Goal: Task Accomplishment & Management: Manage account settings

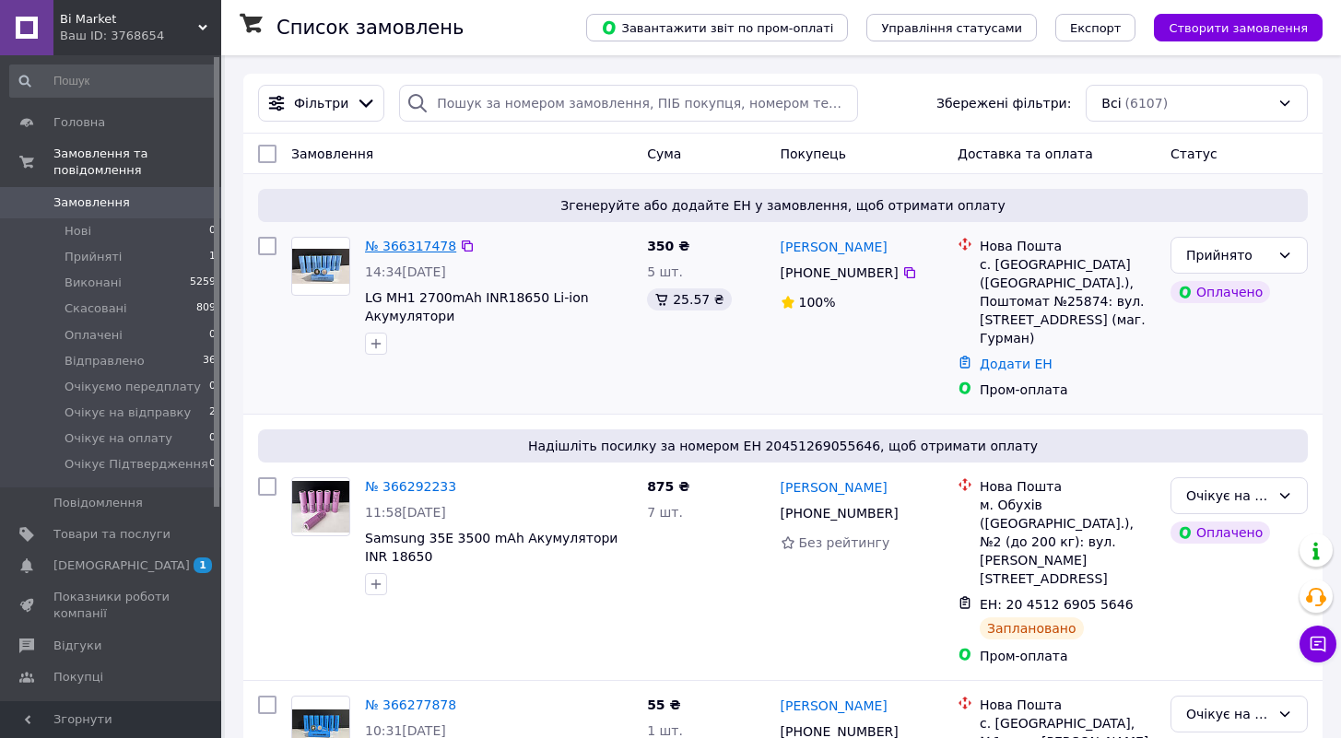
click at [418, 248] on link "№ 366317478" at bounding box center [410, 246] width 91 height 15
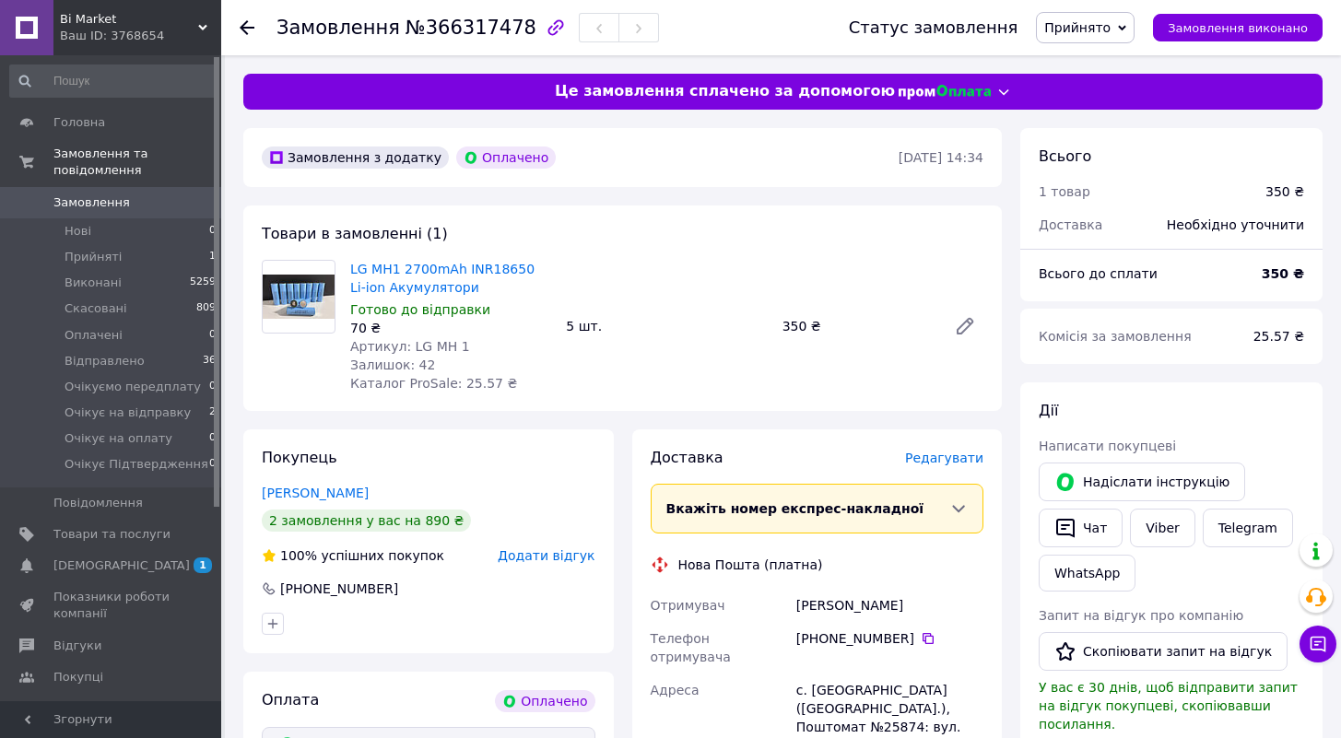
click at [1102, 37] on span "Прийнято" at bounding box center [1085, 27] width 99 height 31
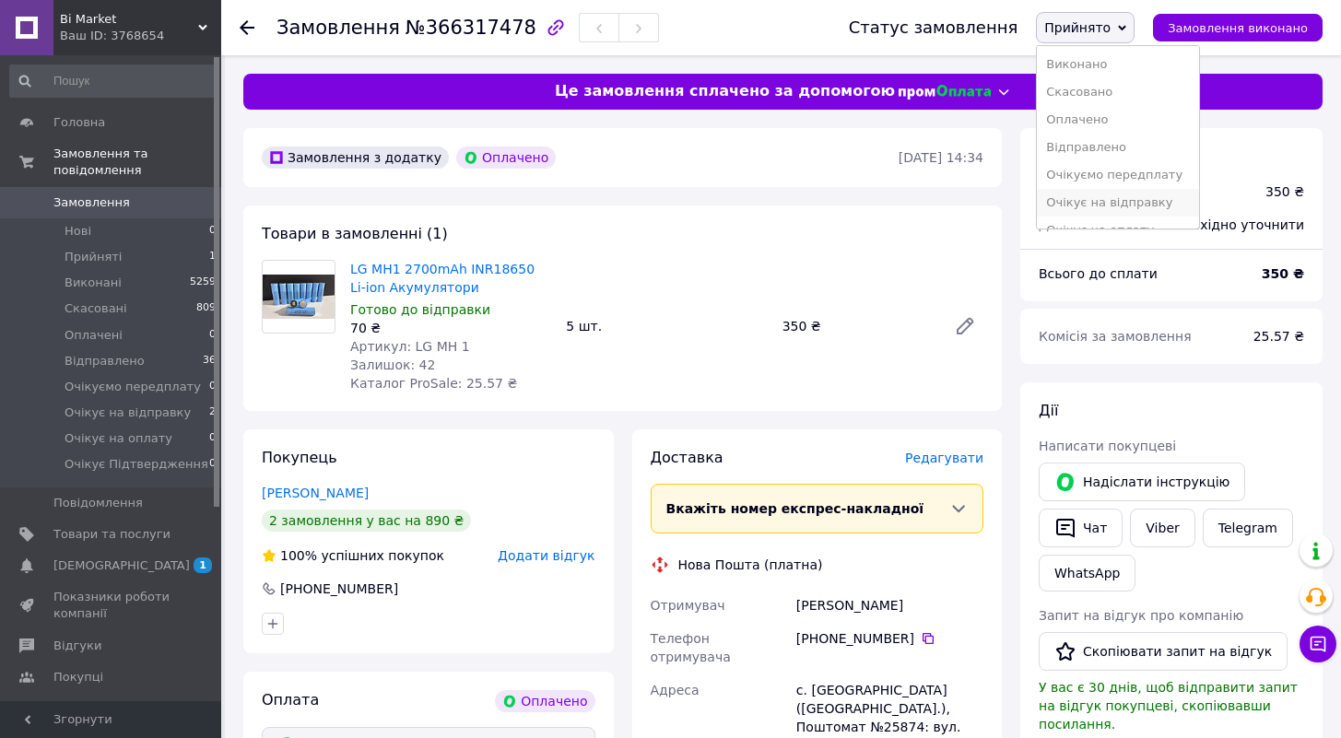
click at [1126, 210] on li "Очікує на відправку" at bounding box center [1118, 203] width 162 height 28
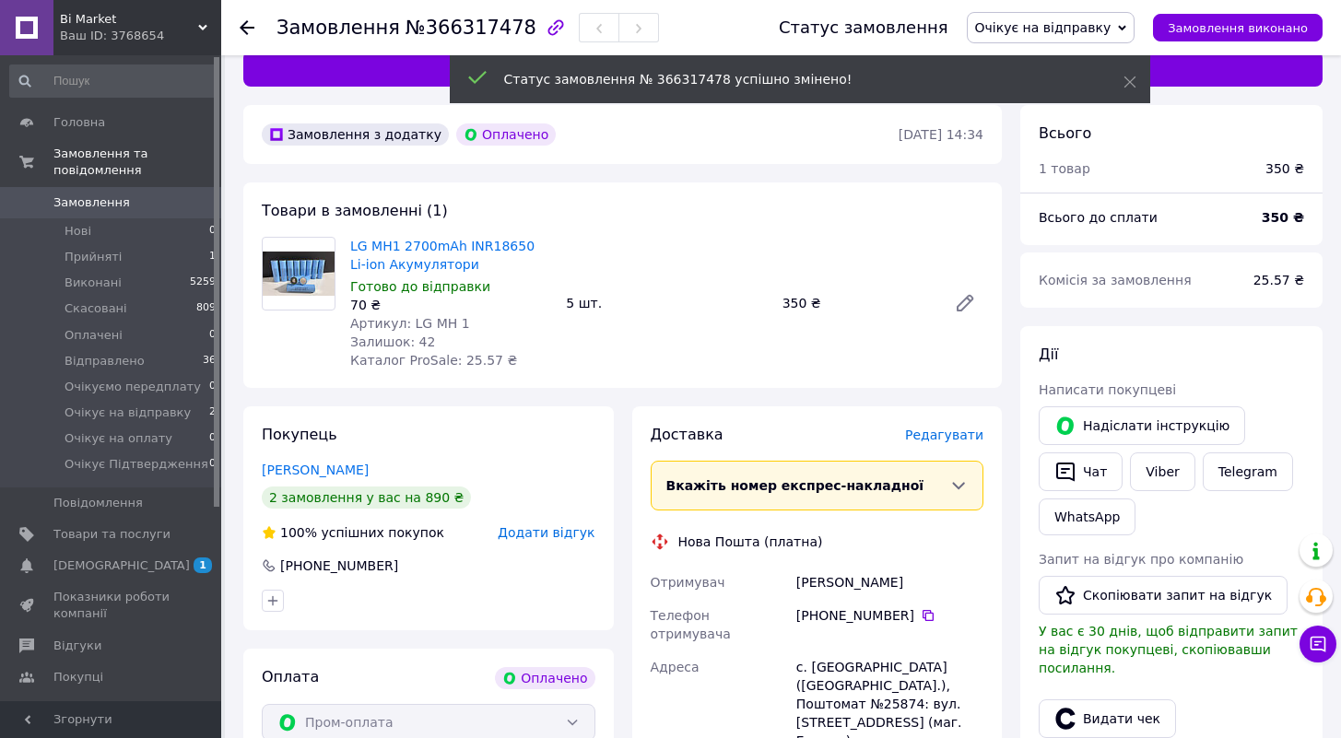
scroll to position [375, 0]
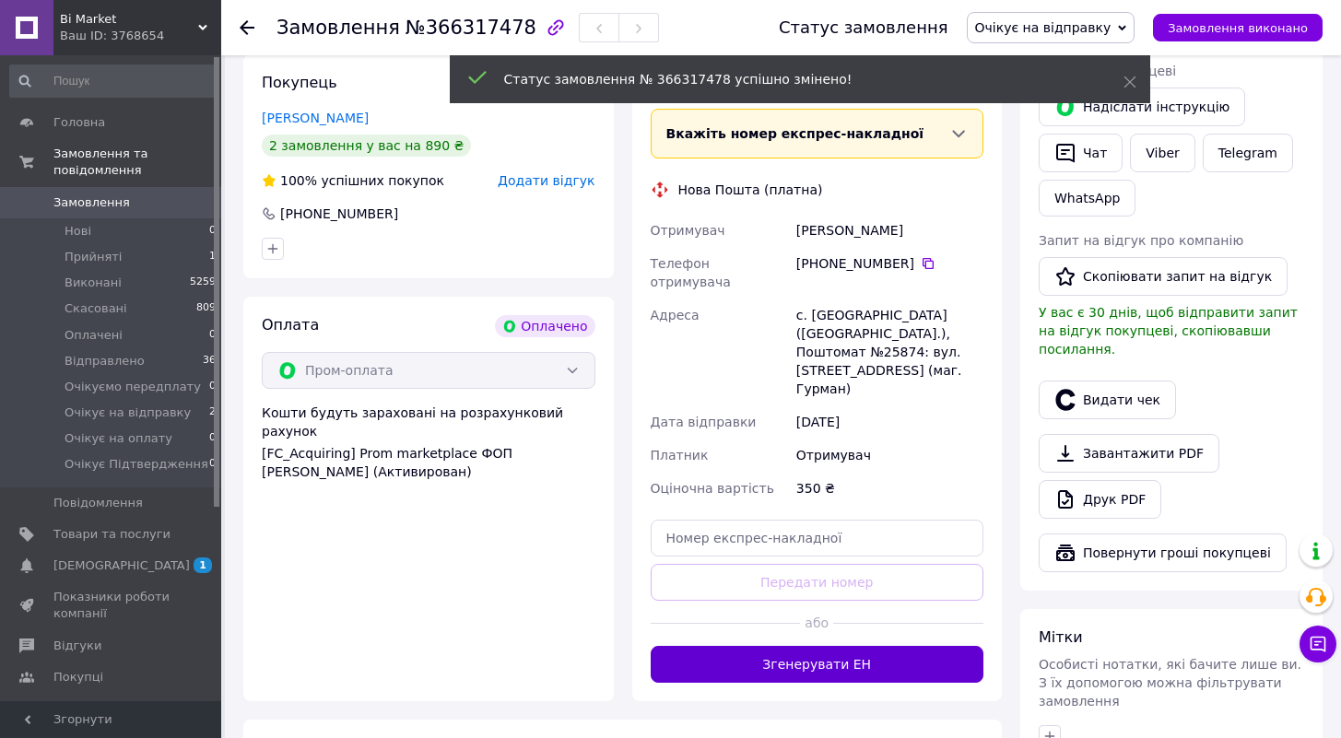
click at [859, 646] on button "Згенерувати ЕН" at bounding box center [818, 664] width 334 height 37
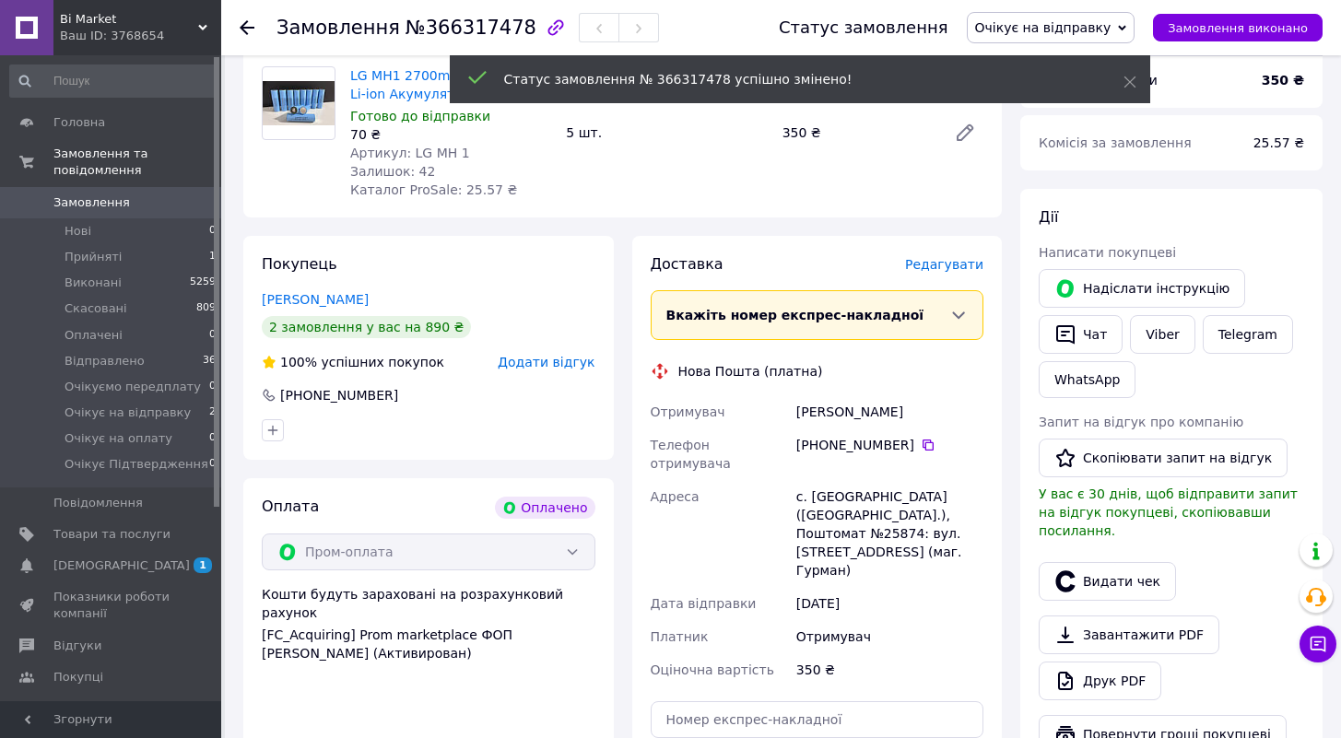
scroll to position [183, 0]
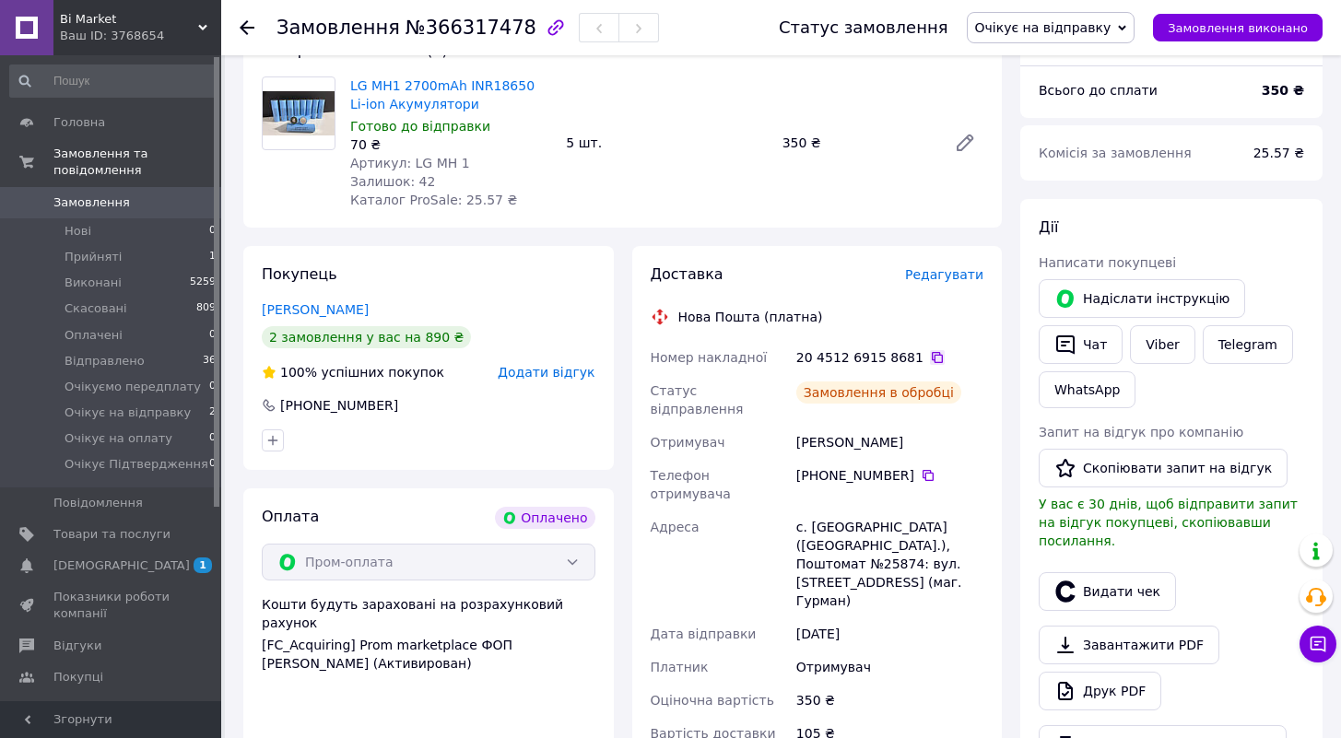
click at [932, 355] on icon at bounding box center [937, 357] width 11 height 11
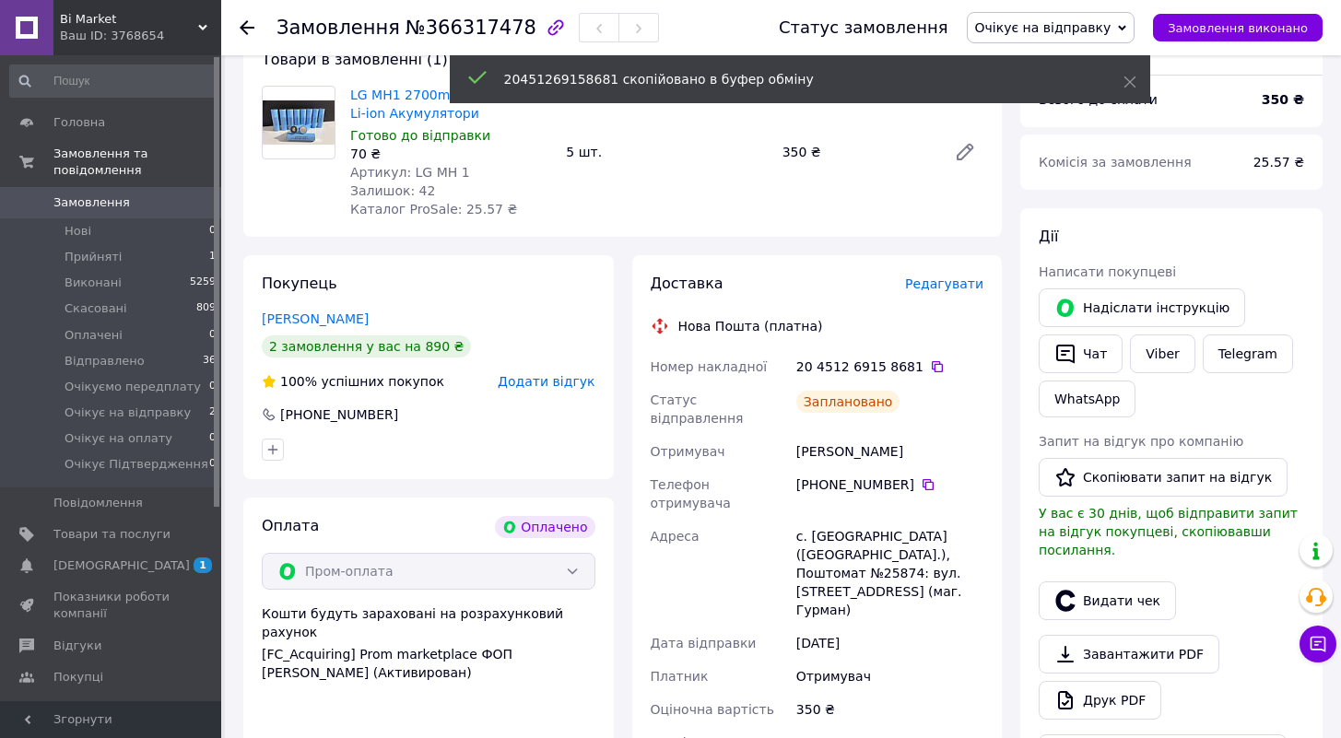
scroll to position [173, 0]
click at [930, 368] on icon at bounding box center [937, 367] width 15 height 15
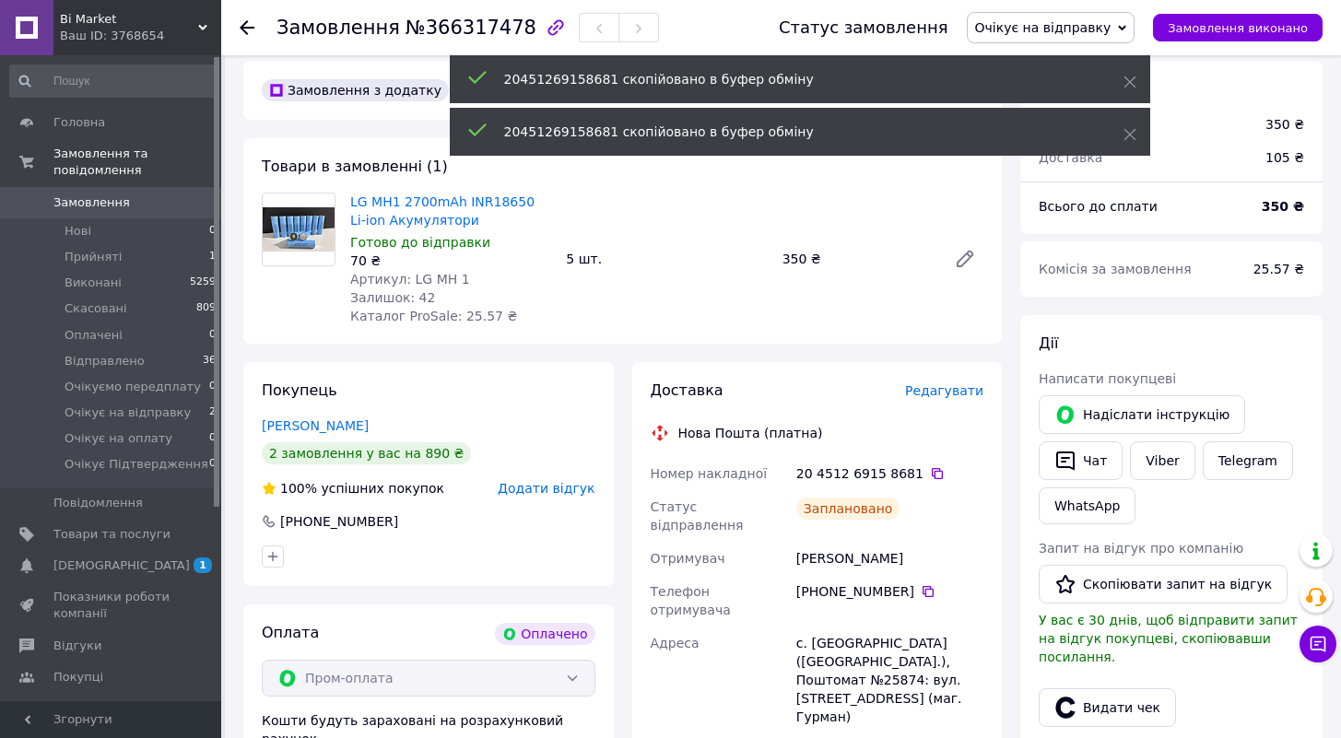
scroll to position [0, 0]
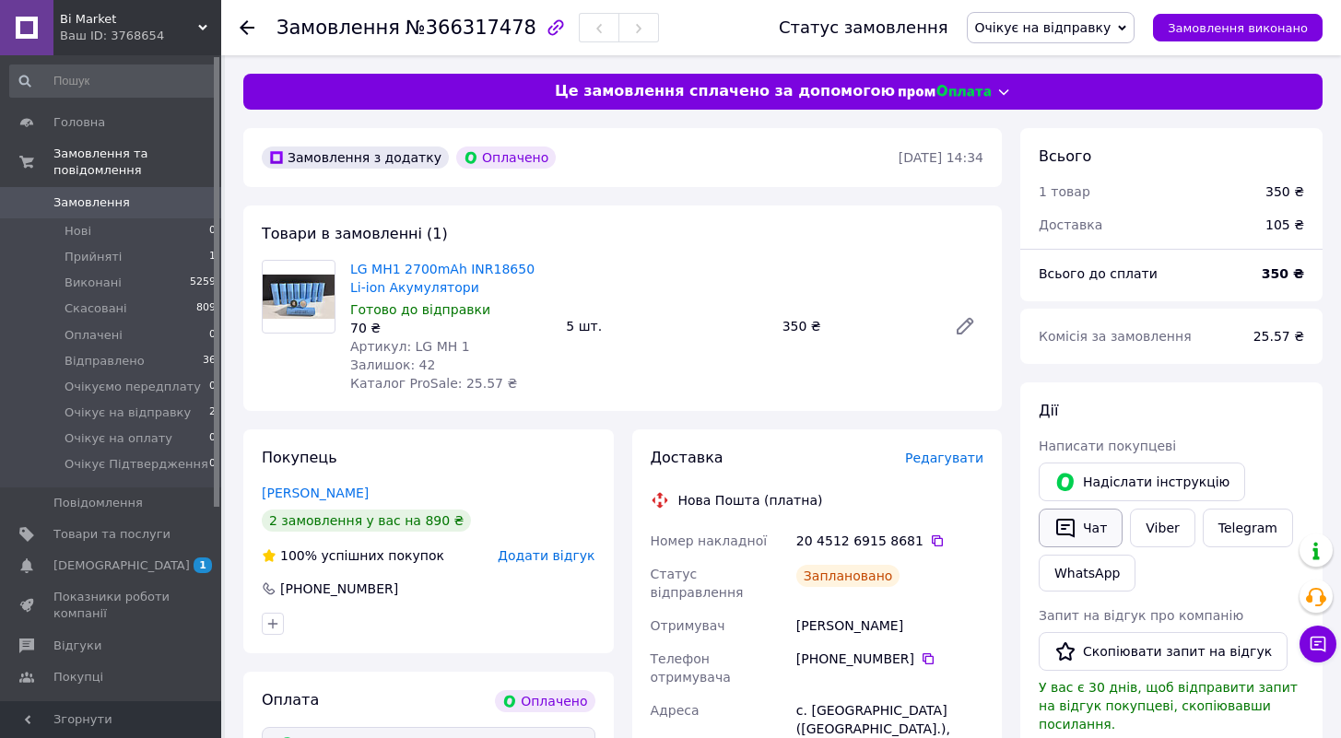
click at [1094, 529] on button "Чат" at bounding box center [1081, 528] width 84 height 39
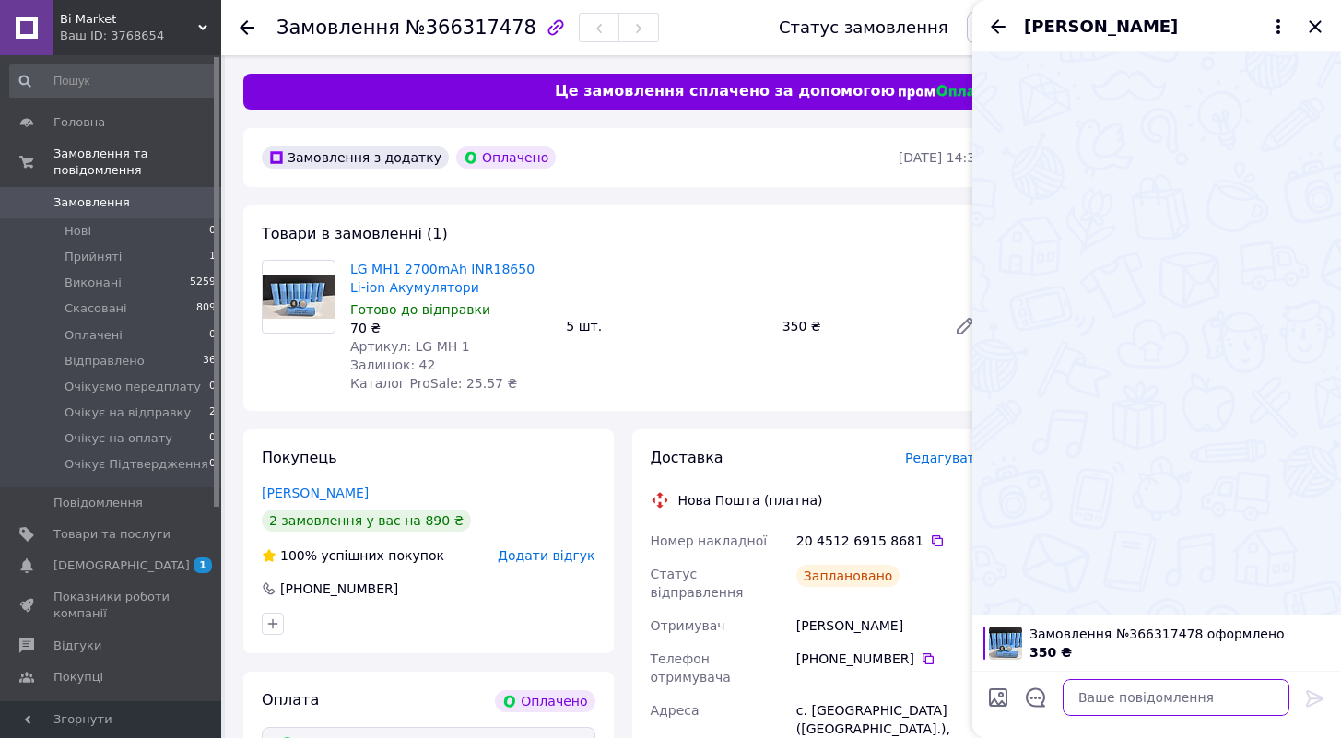
click at [1101, 689] on textarea at bounding box center [1176, 697] width 227 height 37
paste textarea "https://check.checkbox.ua/fff76e77-0e24-4357-8595-6f3132df7c29"
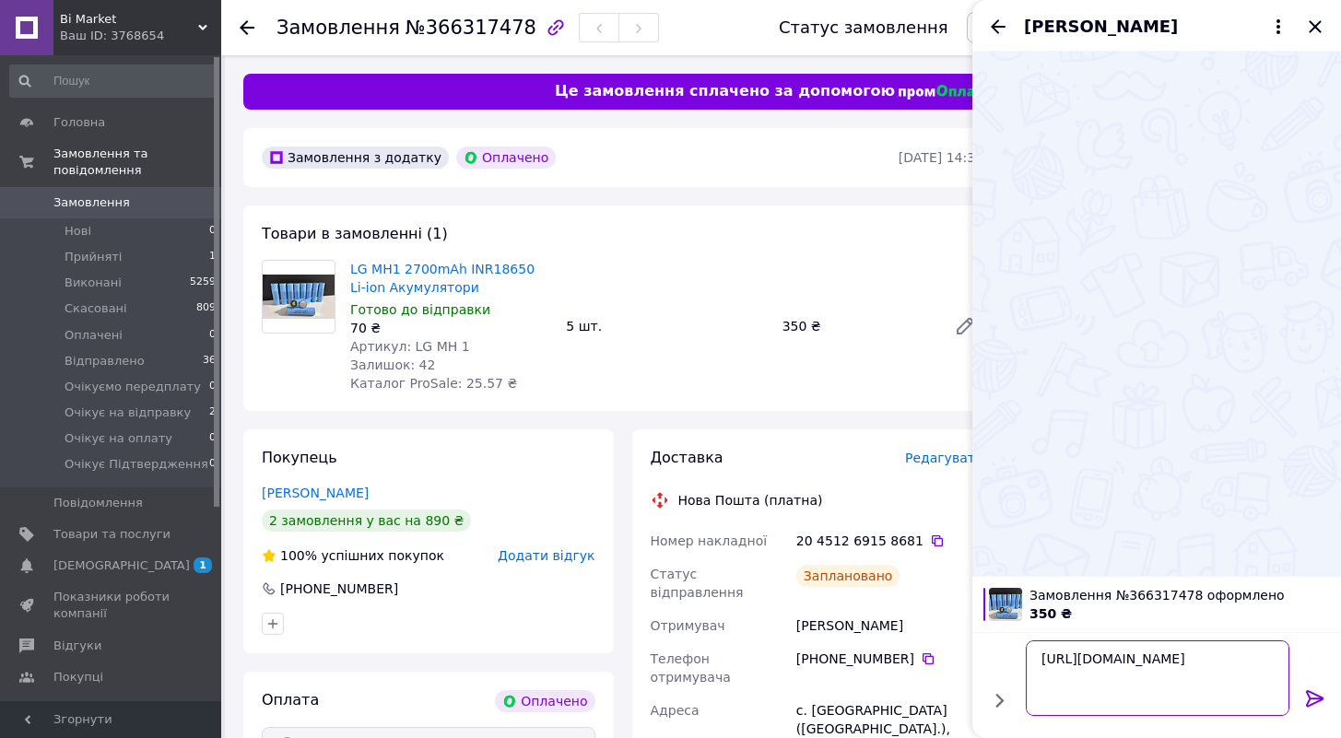
type textarea "https://check.checkbox.ua/fff76e77-0e24-4357-8595-6f3132df7c29"
click at [1313, 696] on icon at bounding box center [1315, 699] width 22 height 22
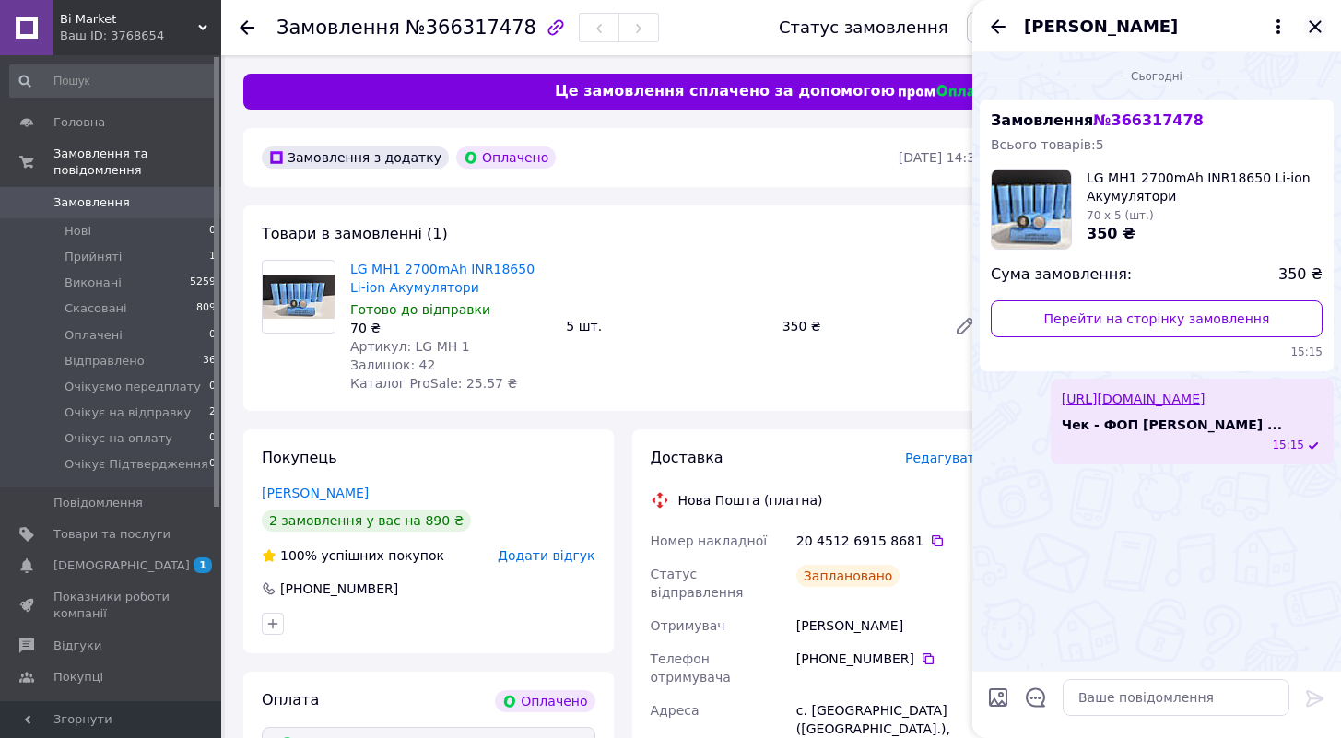
click at [1314, 29] on icon "Закрити" at bounding box center [1315, 27] width 22 height 22
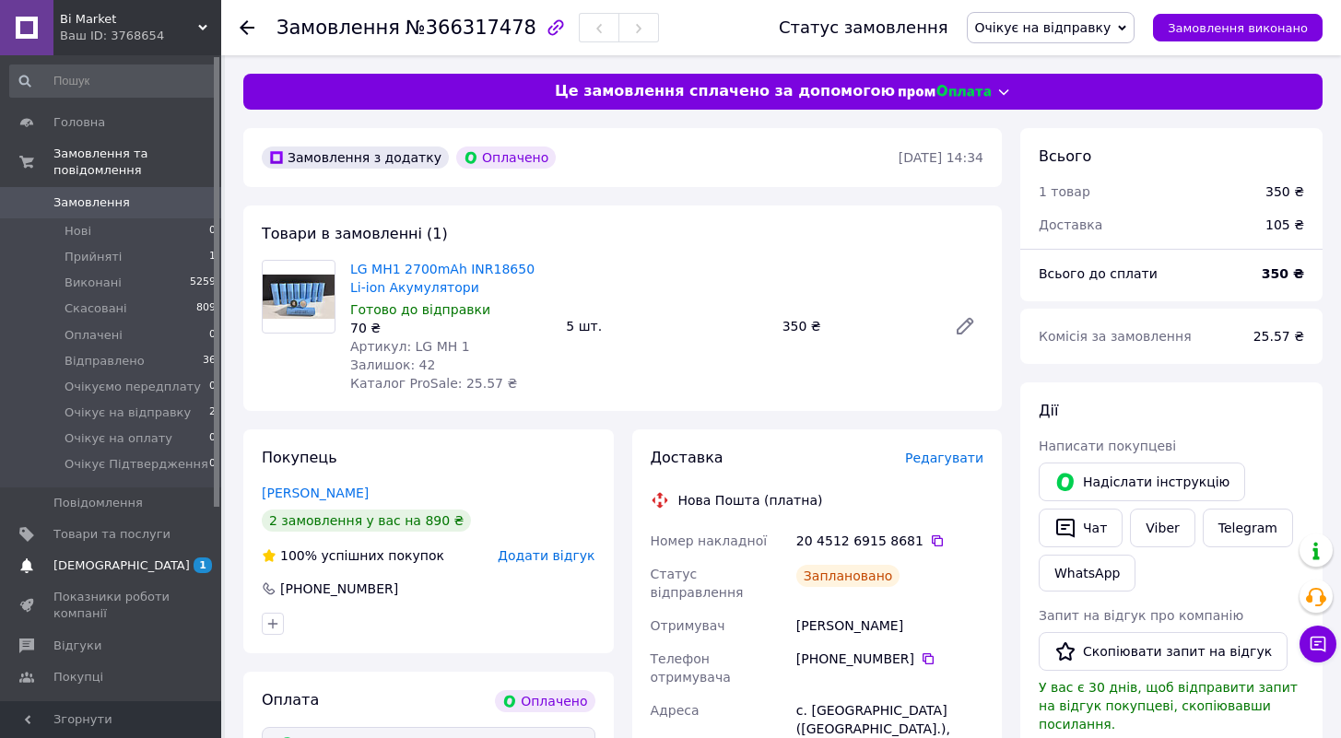
click at [101, 570] on span "[DEMOGRAPHIC_DATA]" at bounding box center [121, 566] width 136 height 17
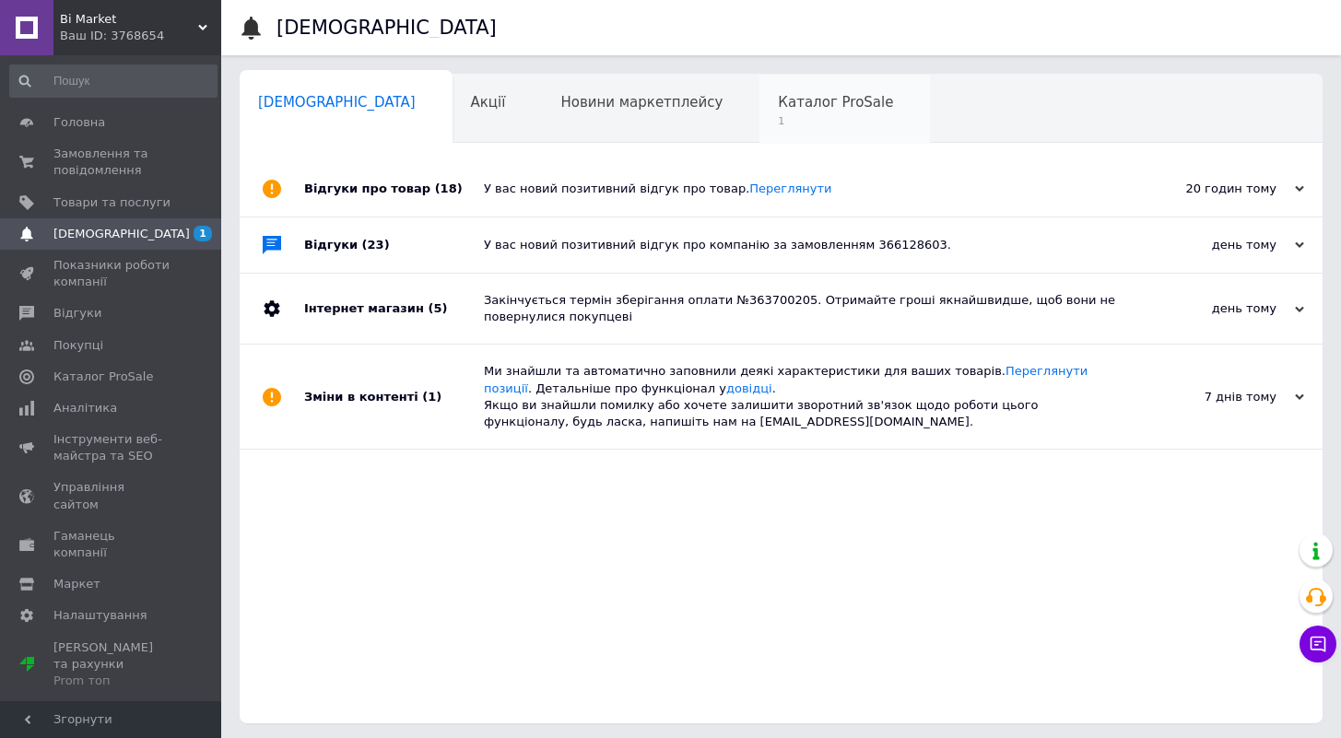
click at [760, 136] on div "Каталог ProSale 1" at bounding box center [845, 110] width 171 height 70
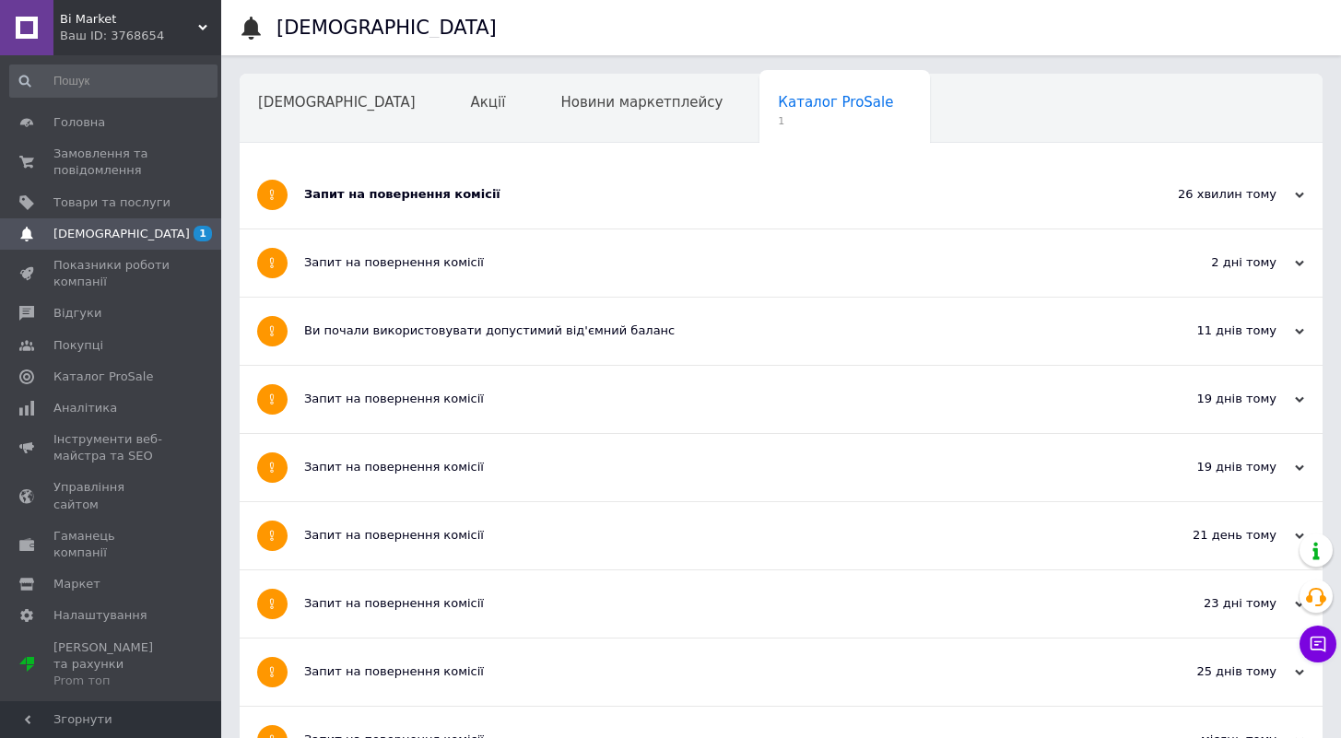
click at [607, 182] on div "Запит на повернення комісії" at bounding box center [712, 194] width 816 height 67
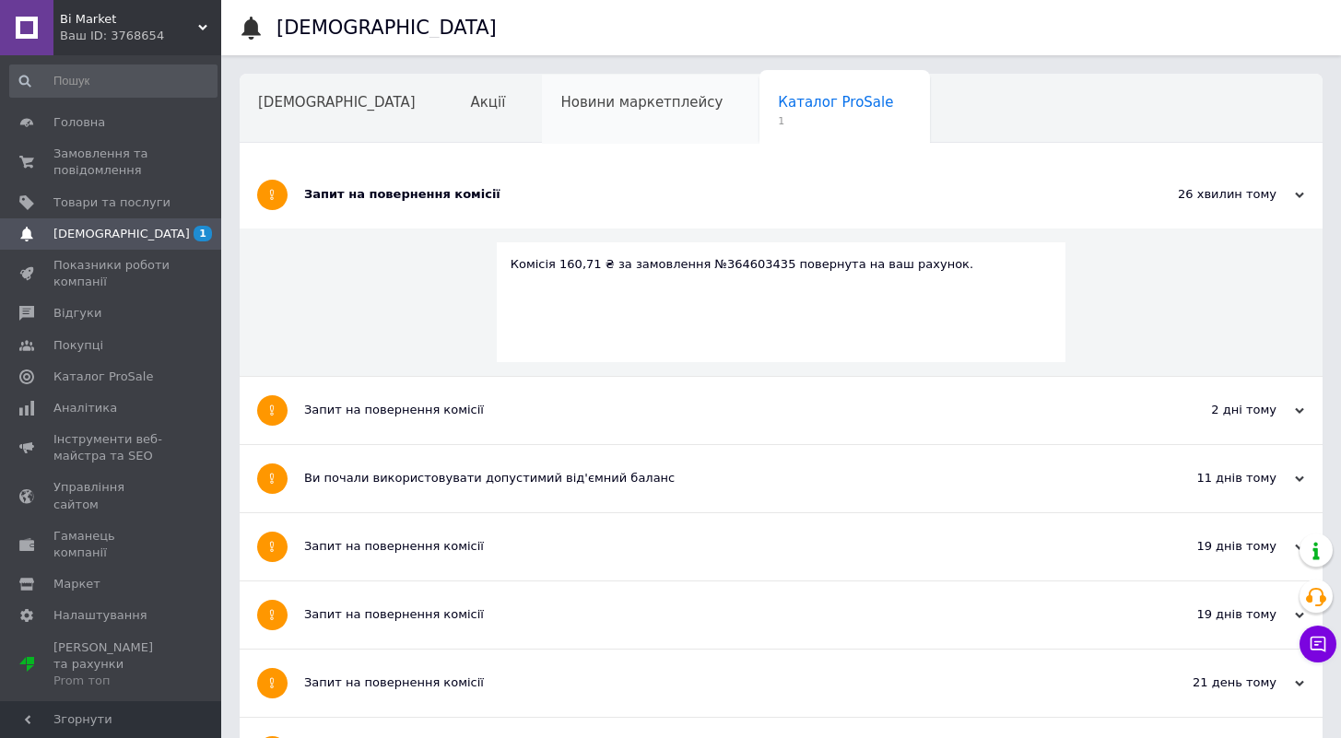
click at [565, 130] on div "Новини маркетплейсу" at bounding box center [651, 110] width 218 height 70
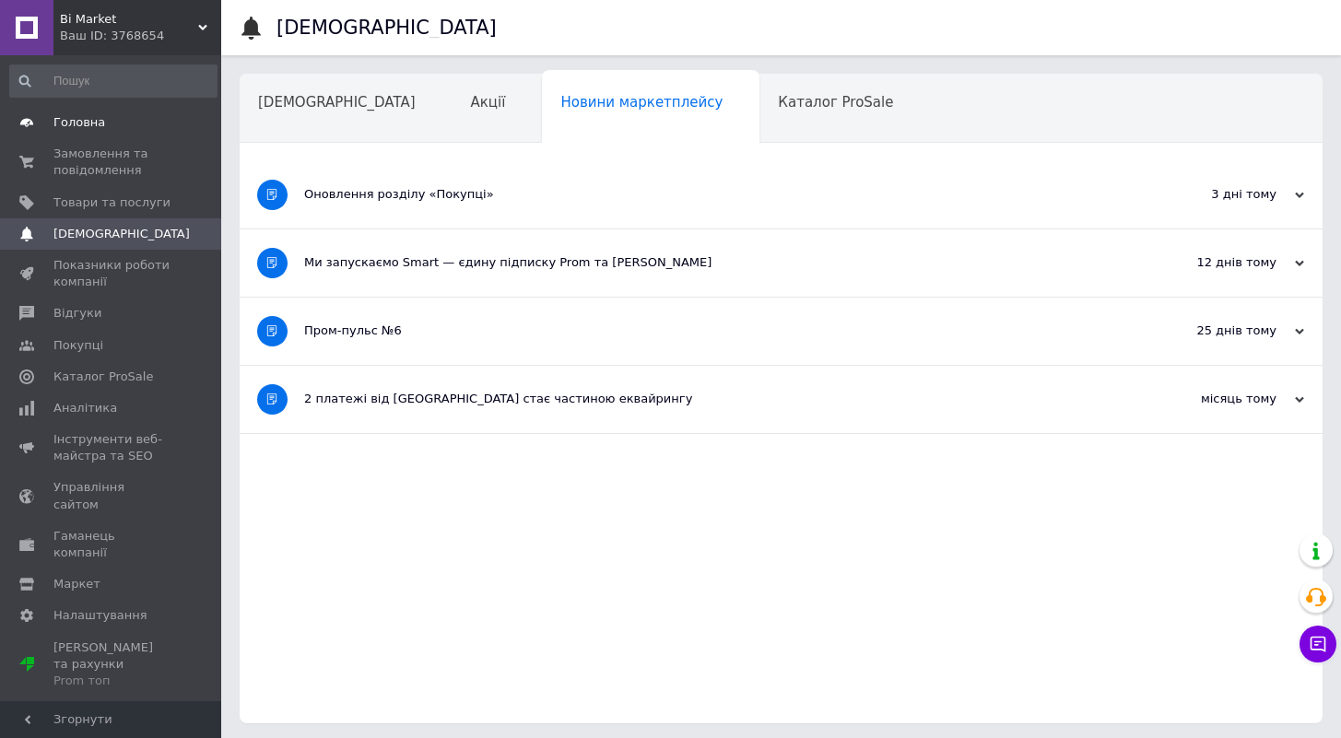
click at [105, 127] on span "Головна" at bounding box center [111, 122] width 117 height 17
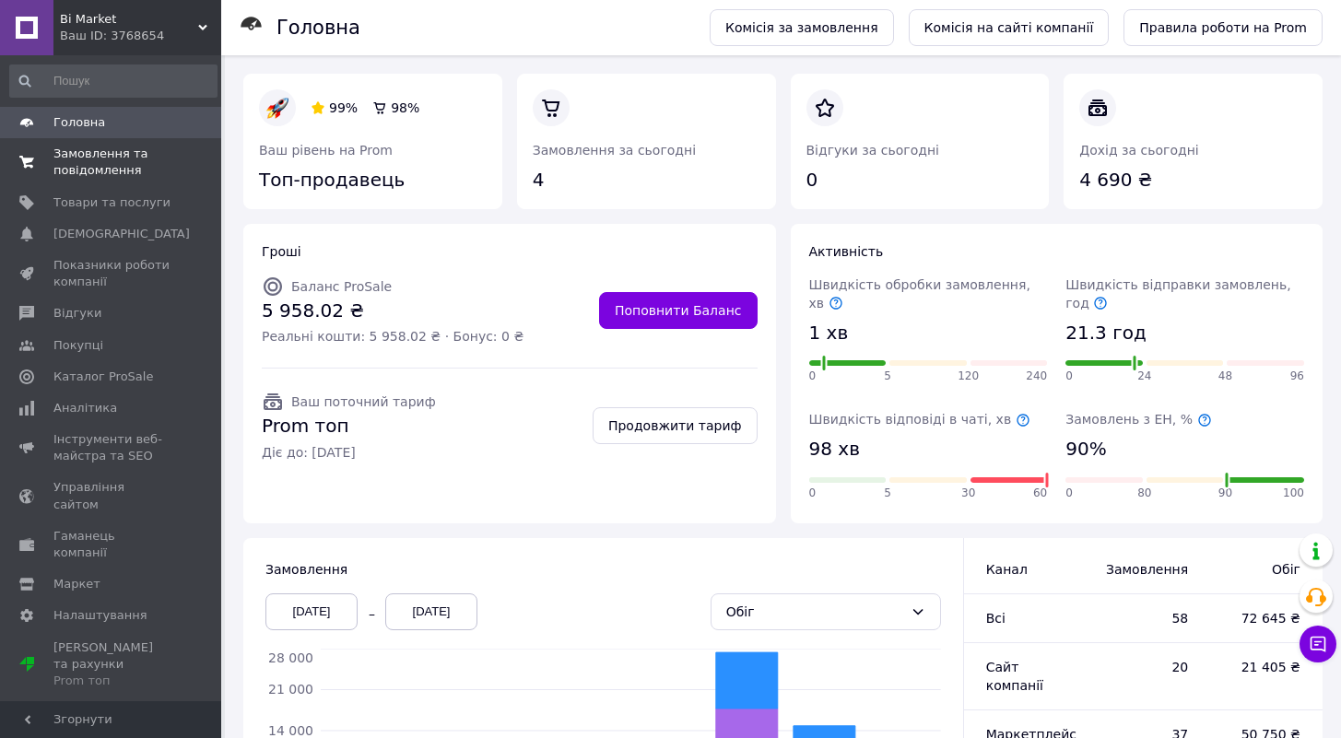
click at [97, 180] on link "Замовлення та повідомлення 0 0" at bounding box center [113, 162] width 227 height 48
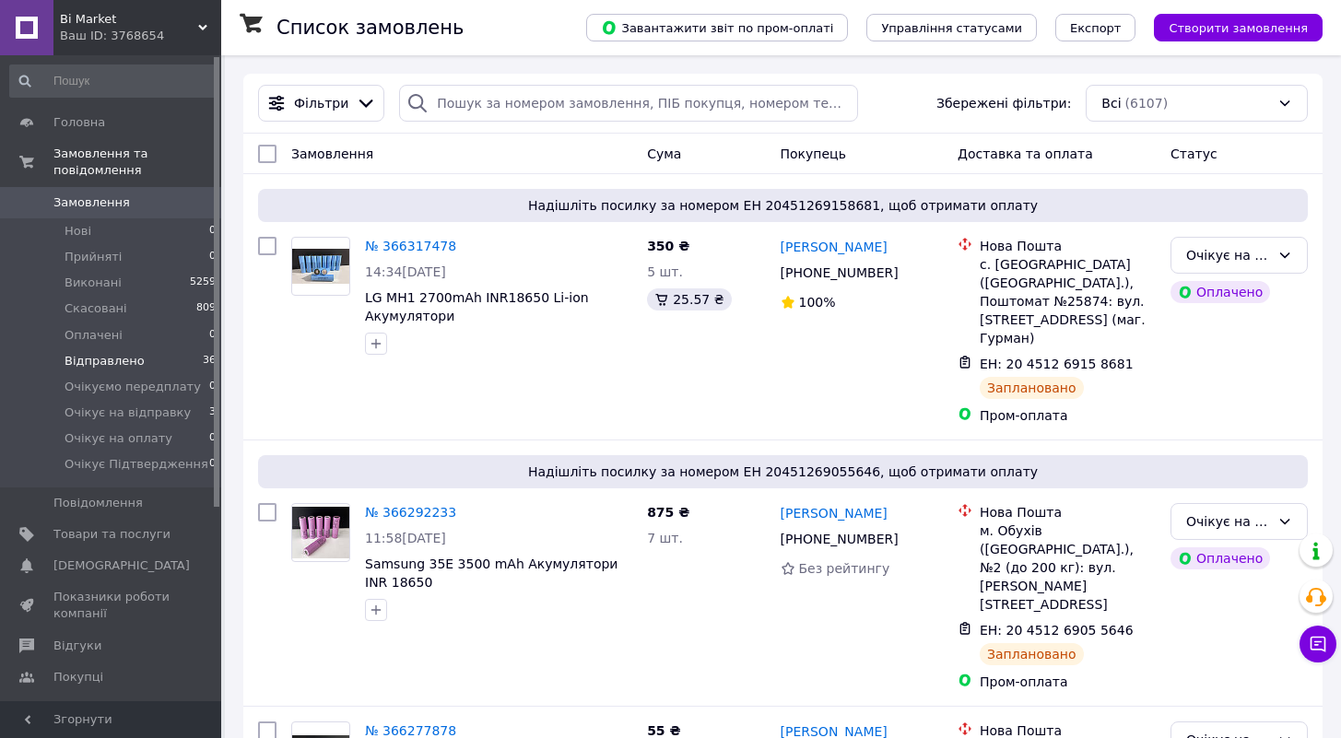
click at [88, 360] on span "Відправлено" at bounding box center [105, 361] width 80 height 17
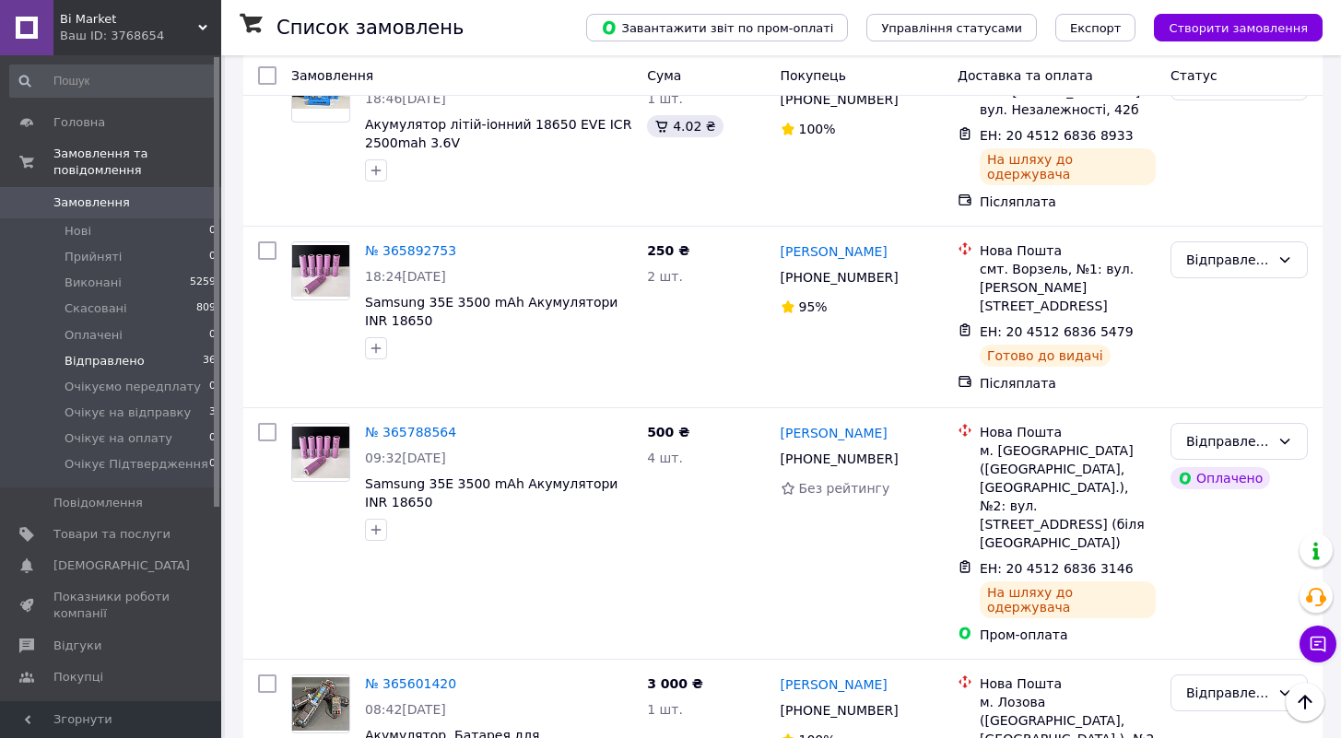
scroll to position [6444, 0]
click at [1218, 584] on li "Виконано" at bounding box center [1240, 589] width 136 height 33
click at [1220, 419] on li "Виконано" at bounding box center [1240, 426] width 136 height 33
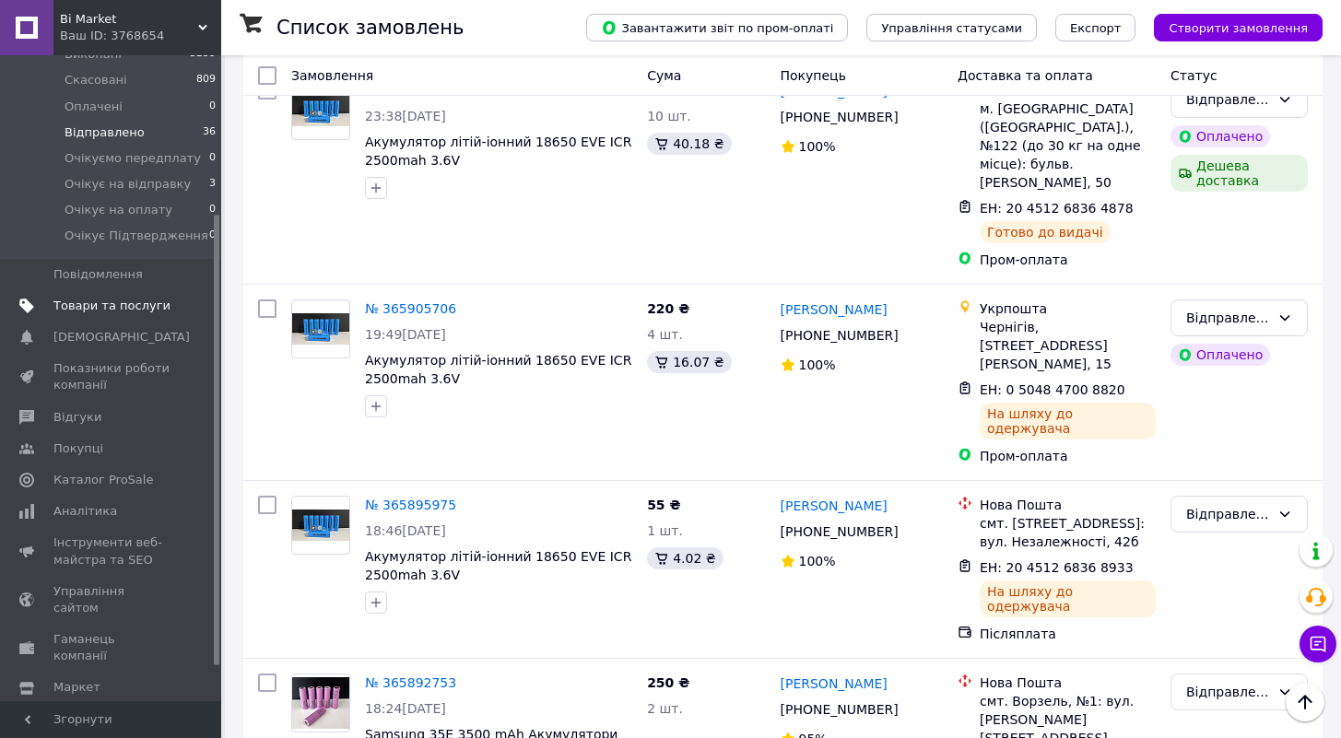
scroll to position [0, 0]
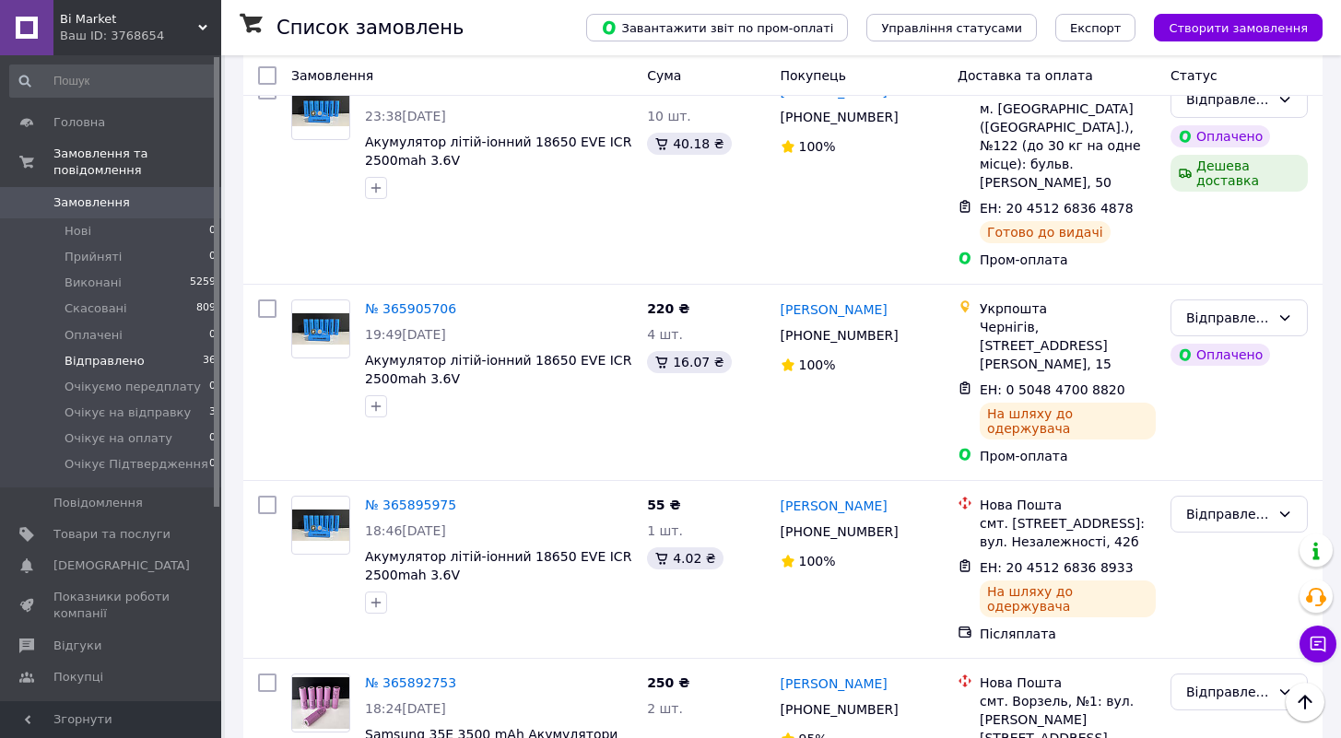
click at [88, 200] on span "Замовлення" at bounding box center [91, 203] width 77 height 17
